Goal: Find specific page/section: Find specific page/section

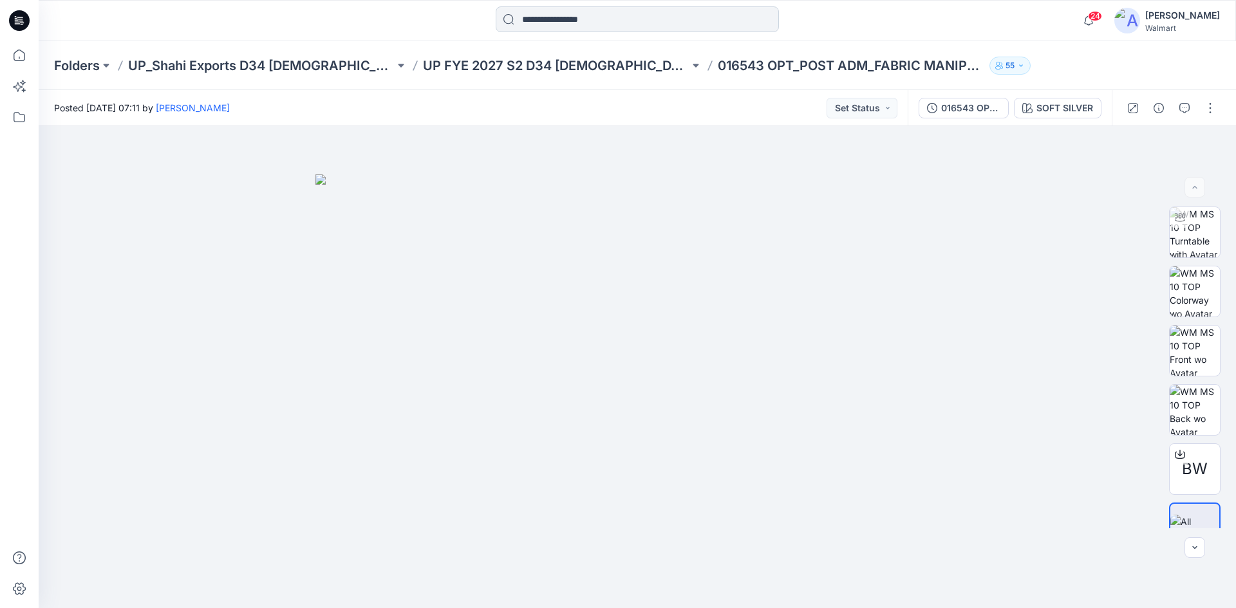
click at [626, 19] on input at bounding box center [637, 19] width 283 height 26
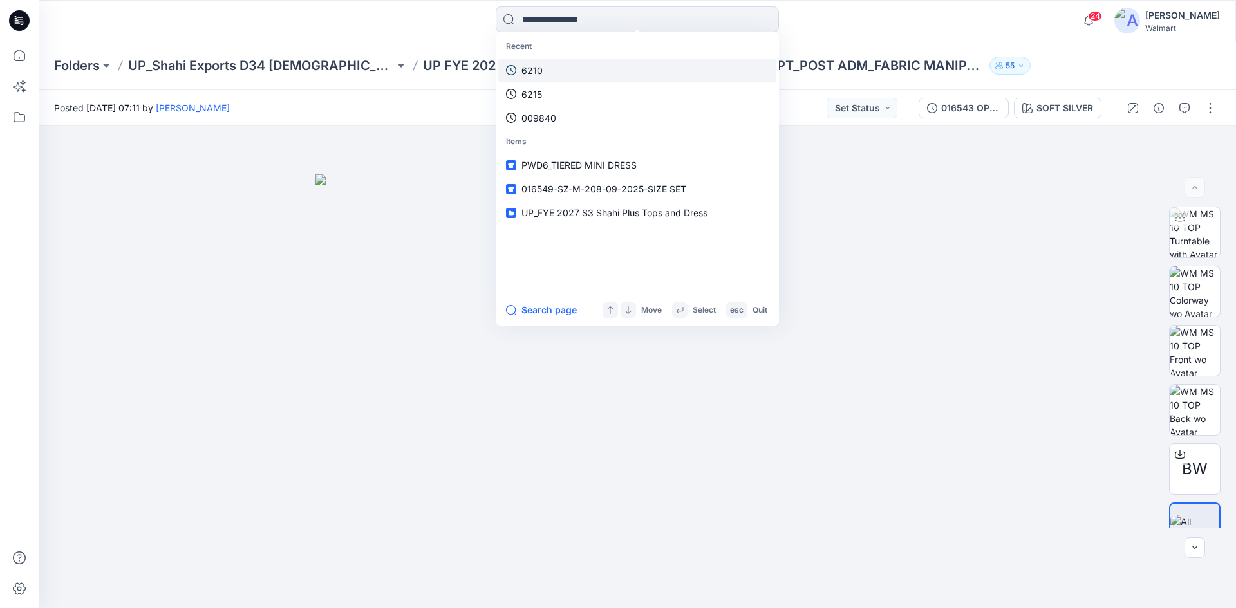
click at [532, 67] on p "6210" at bounding box center [531, 71] width 21 height 14
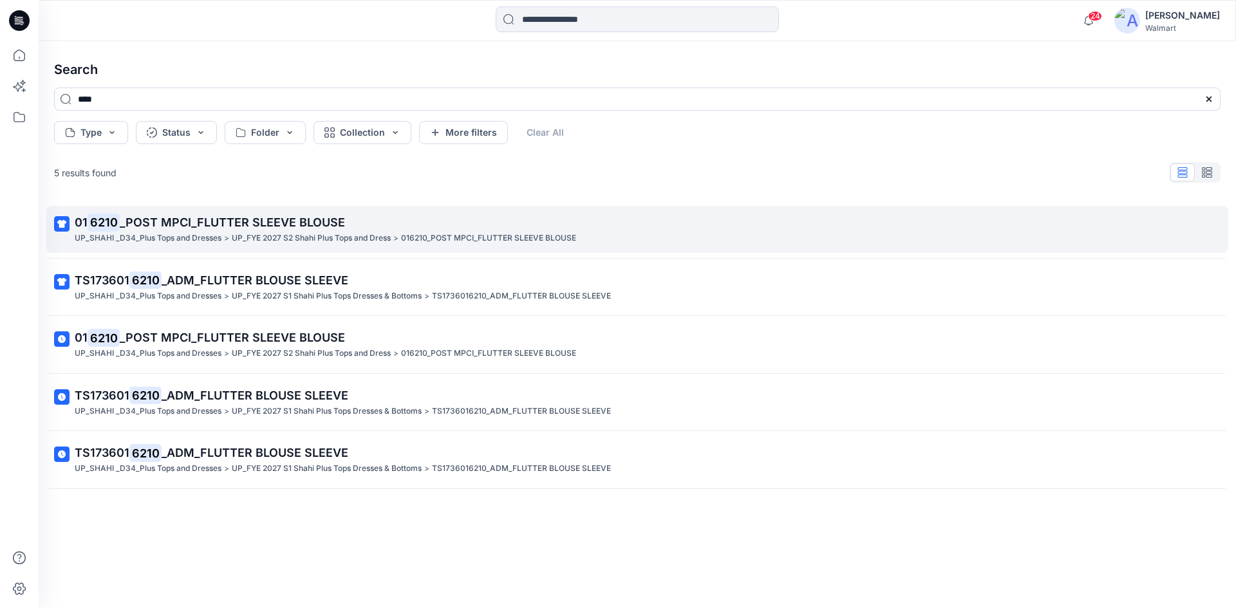
click at [228, 219] on span "_POST MPCI_FLUTTER SLEEVE BLOUSE" at bounding box center [232, 223] width 225 height 14
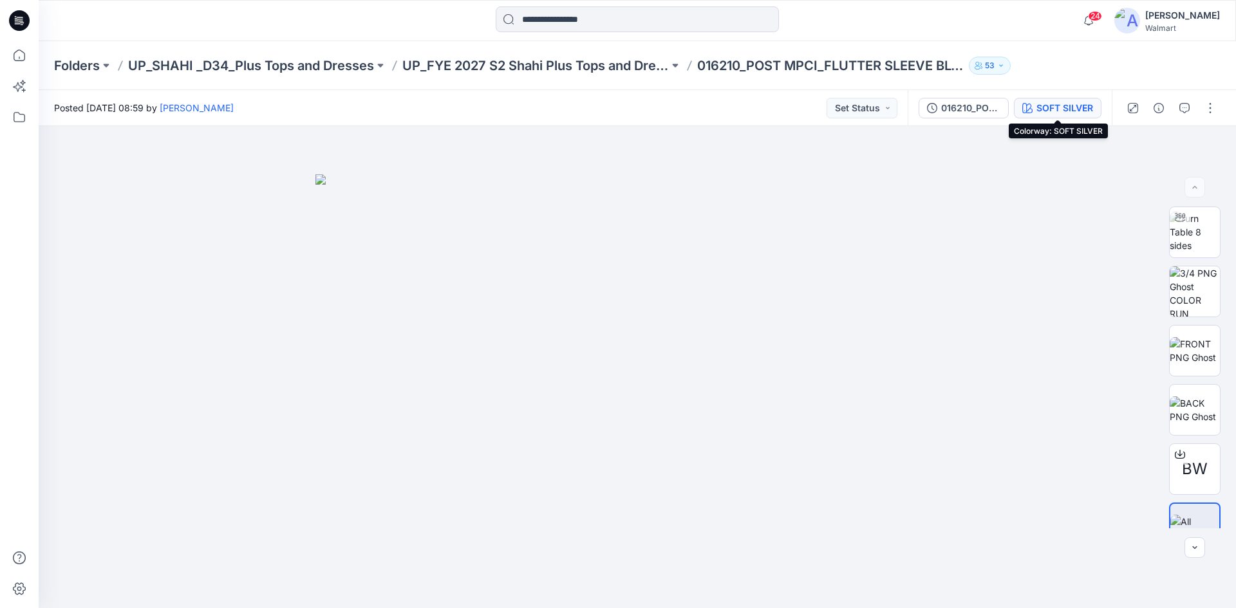
click at [1070, 109] on div "SOFT SILVER" at bounding box center [1064, 108] width 57 height 14
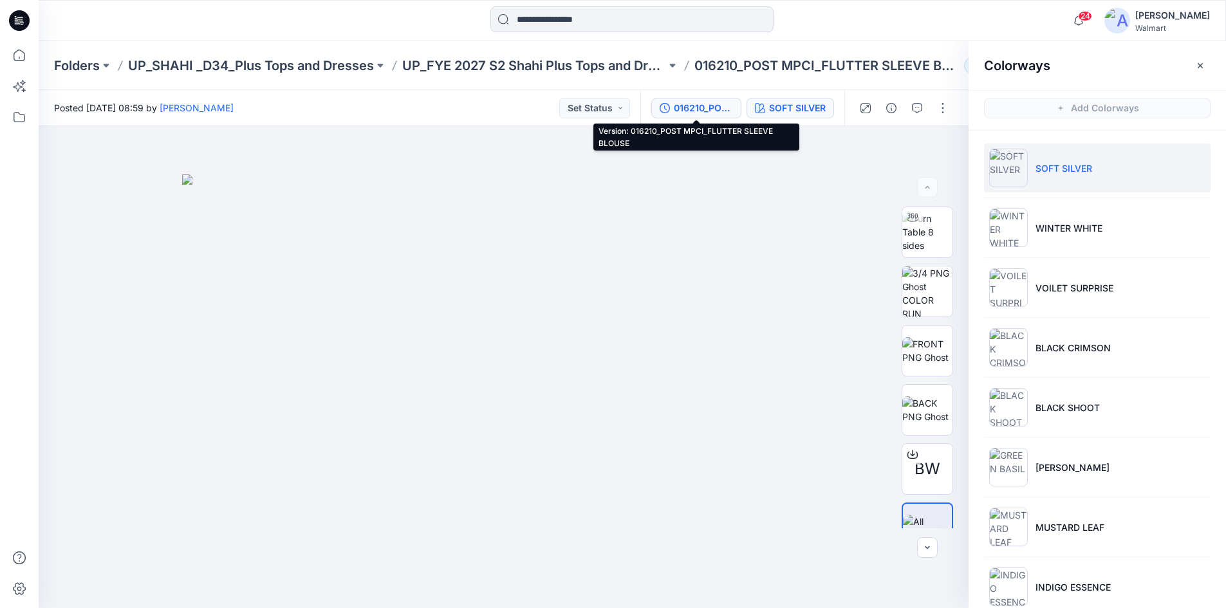
click at [691, 107] on div "016210_POST MPCI_FLUTTER SLEEVE BLOUSE" at bounding box center [703, 108] width 59 height 14
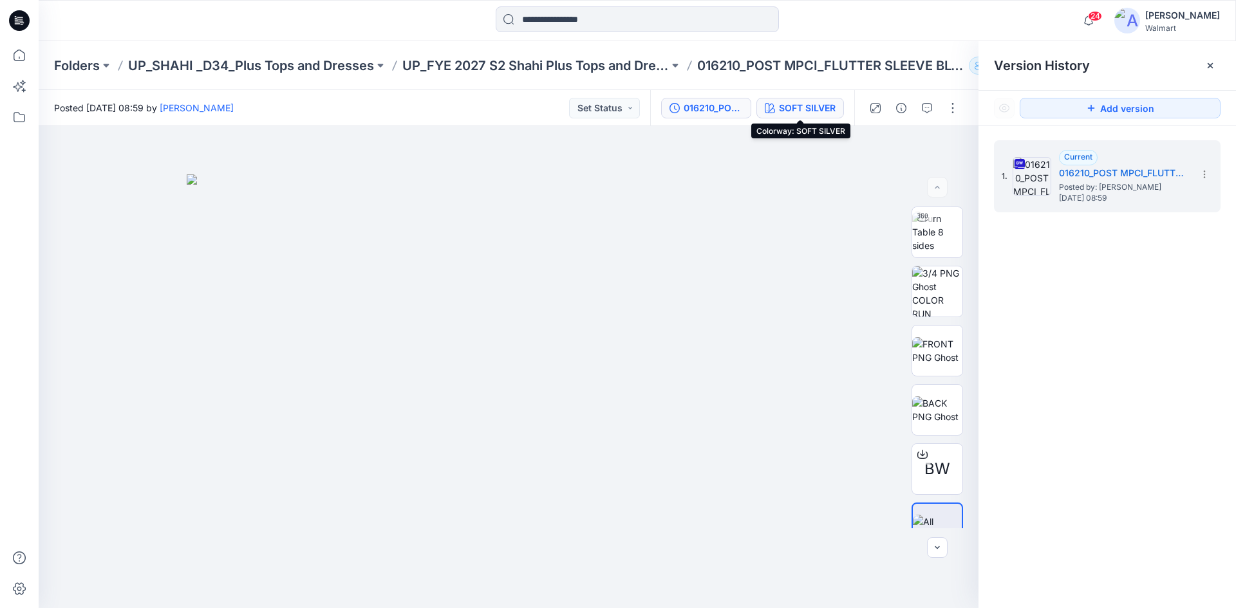
click at [801, 106] on div "SOFT SILVER" at bounding box center [807, 108] width 57 height 14
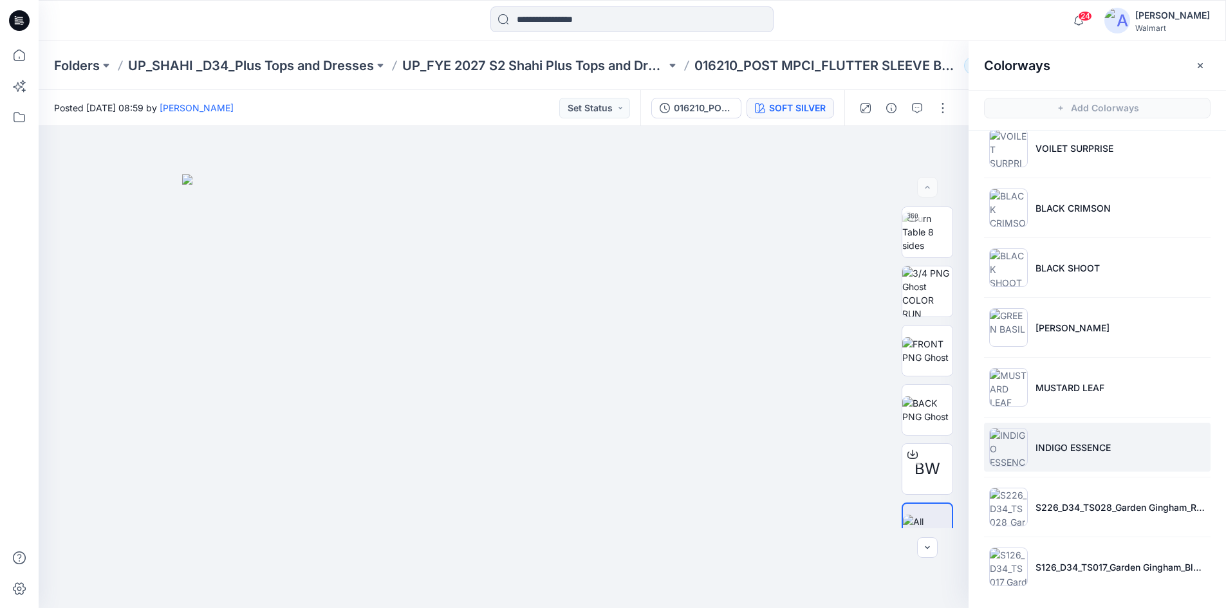
scroll to position [142, 0]
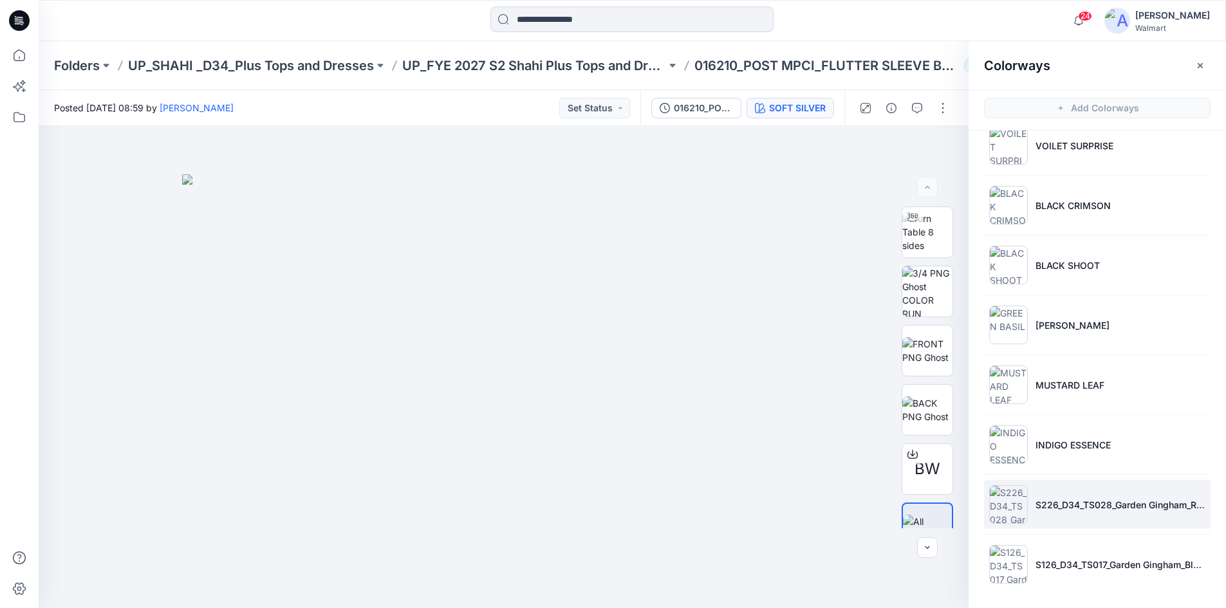
click at [1010, 506] on img at bounding box center [1008, 504] width 39 height 39
